Goal: Task Accomplishment & Management: Use online tool/utility

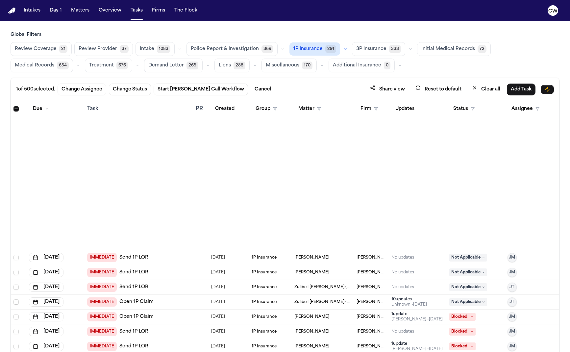
scroll to position [429, 0]
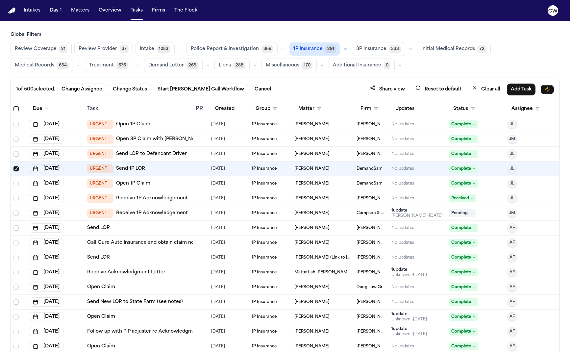
click at [308, 46] on span "1P Insurance" at bounding box center [307, 49] width 29 height 7
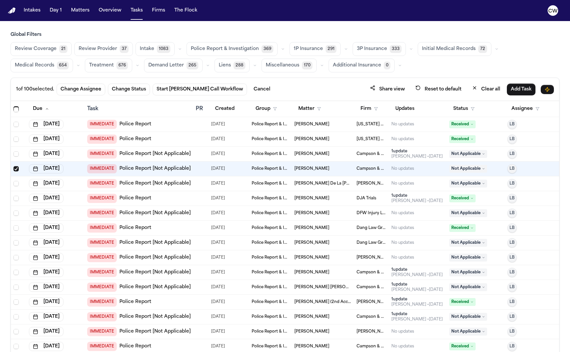
click at [195, 48] on span "Police Report & Investigation" at bounding box center [225, 49] width 68 height 7
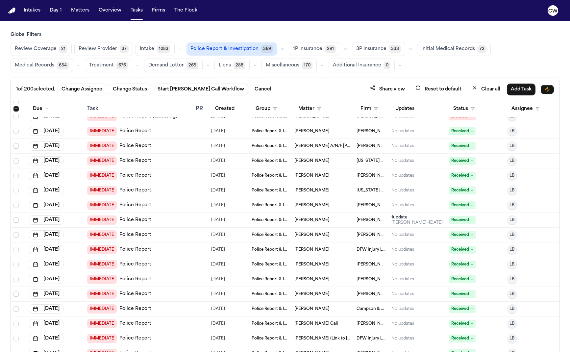
scroll to position [1277, 0]
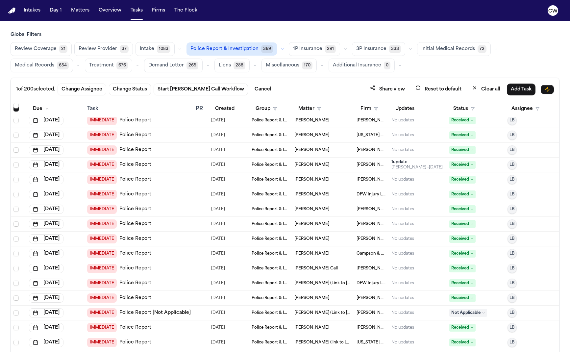
click at [178, 197] on div "IMMEDIATE Police Report" at bounding box center [138, 194] width 103 height 9
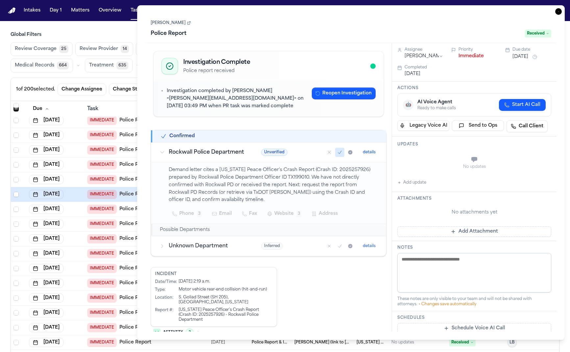
click at [163, 152] on icon at bounding box center [162, 152] width 5 height 5
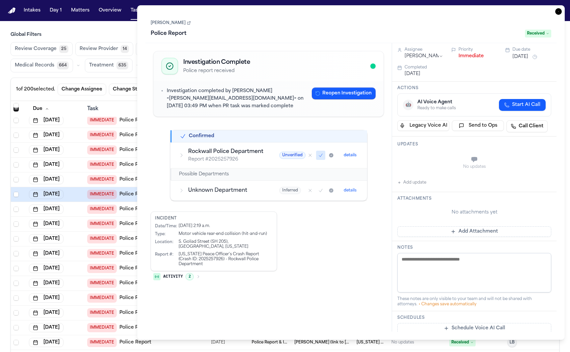
click at [181, 154] on icon at bounding box center [181, 155] width 5 height 5
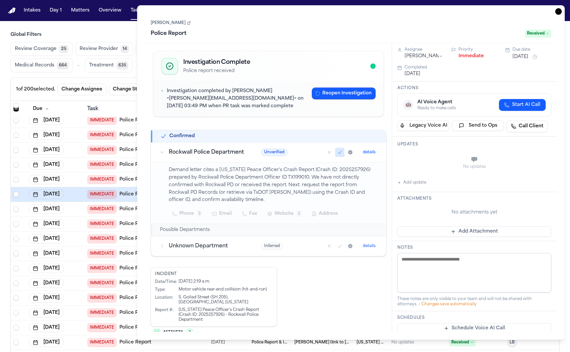
click at [165, 154] on div "Rockwall Police Department" at bounding box center [203, 152] width 86 height 8
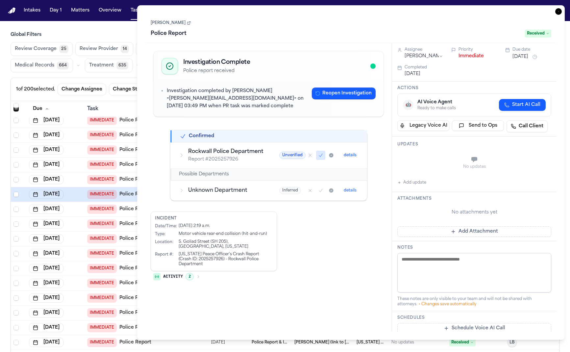
click at [182, 156] on icon at bounding box center [182, 155] width 2 height 3
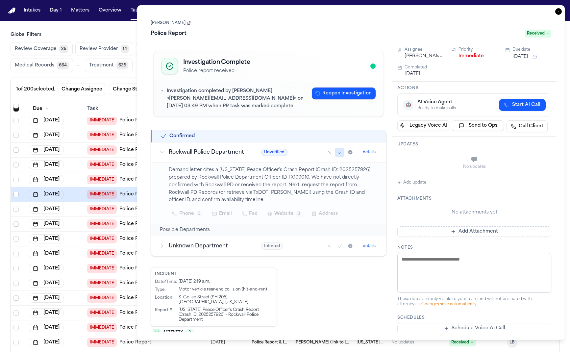
click at [162, 243] on icon at bounding box center [162, 245] width 5 height 5
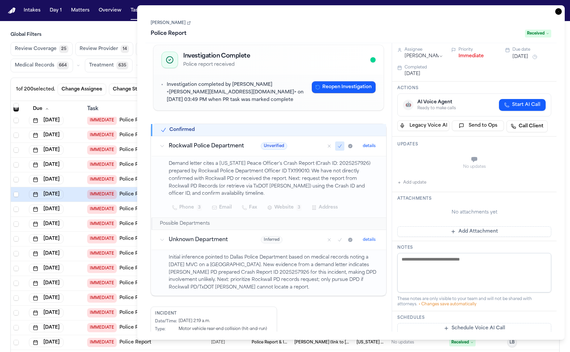
scroll to position [5, 0]
